Goal: Information Seeking & Learning: Learn about a topic

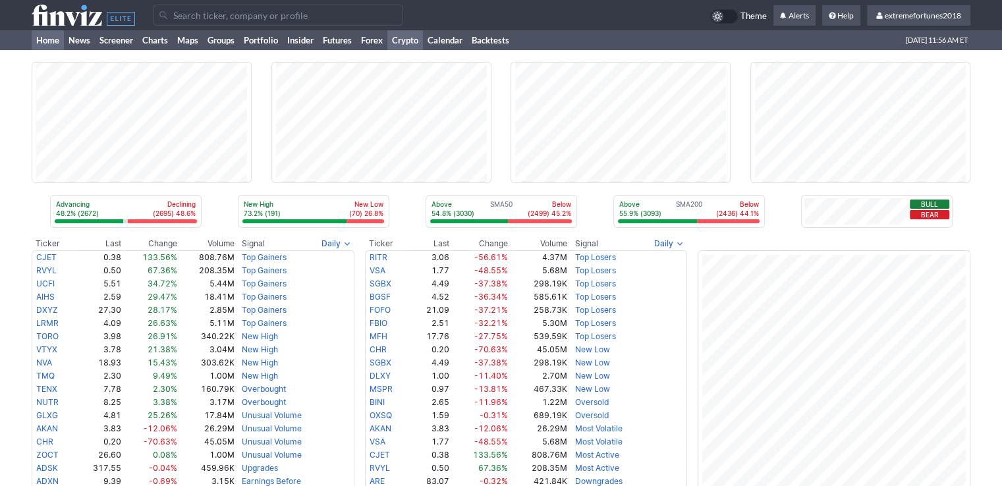
click at [408, 38] on link "Crypto" at bounding box center [405, 40] width 36 height 20
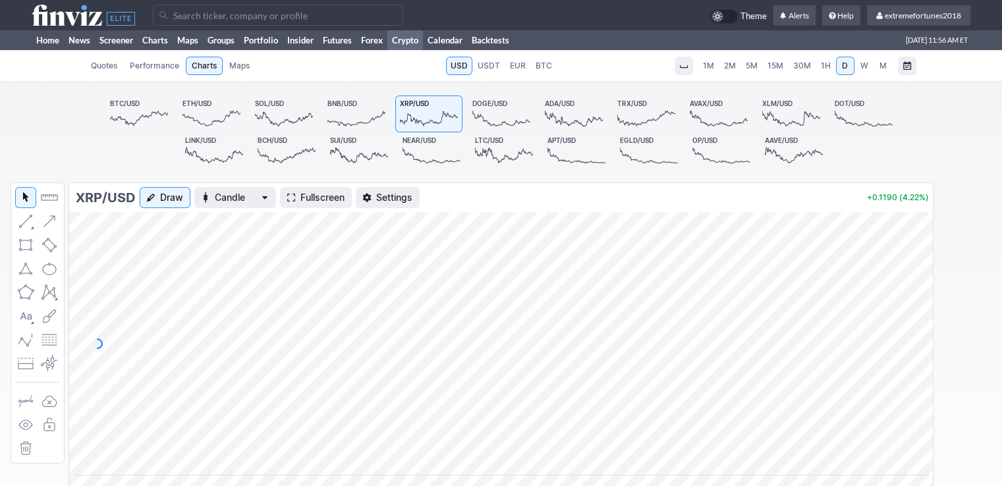
click at [824, 68] on span "1H" at bounding box center [826, 66] width 10 height 10
